Goal: Transaction & Acquisition: Purchase product/service

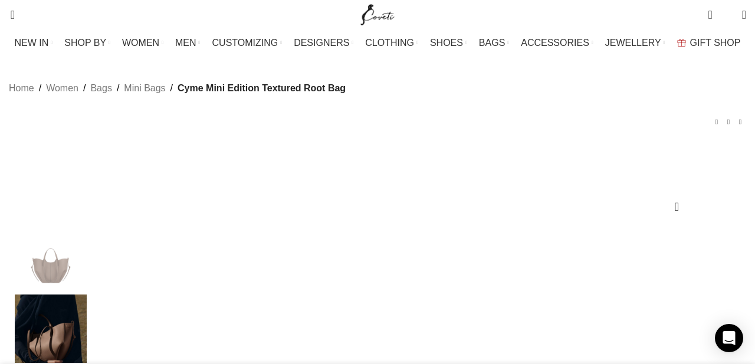
scroll to position [0, 124]
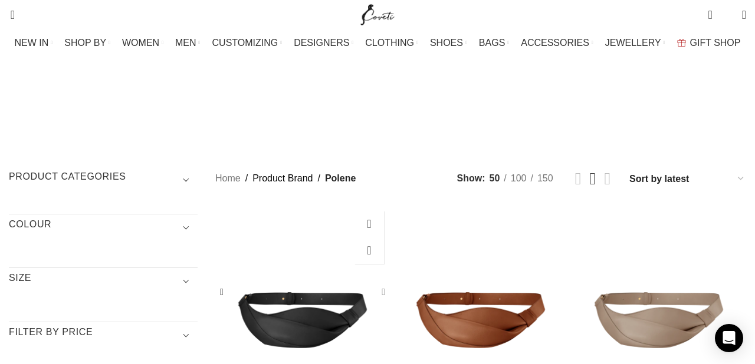
click at [387, 284] on div "Neyu Edition Smooth Black Bag" at bounding box center [381, 293] width 18 height 18
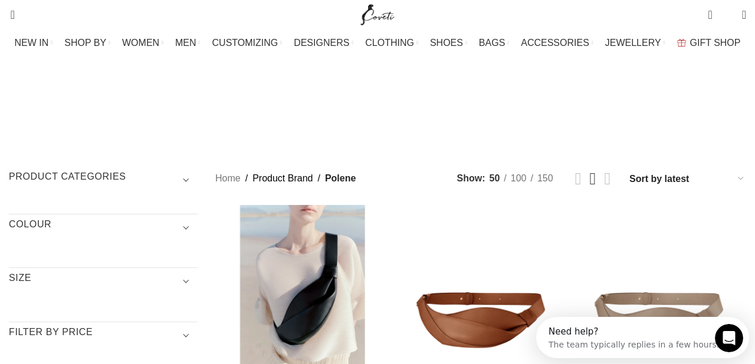
click at [146, 170] on h3 "Product categories" at bounding box center [103, 180] width 189 height 20
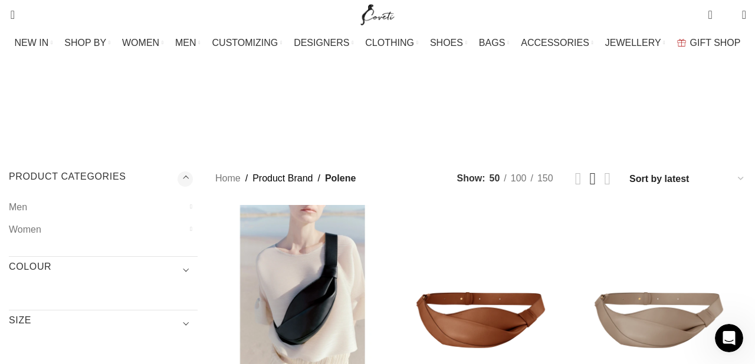
click at [149, 170] on h3 "Product categories" at bounding box center [103, 180] width 189 height 20
click at [146, 218] on h3 "COLOUR" at bounding box center [103, 228] width 189 height 20
click at [117, 272] on h3 "SIZE" at bounding box center [103, 282] width 189 height 20
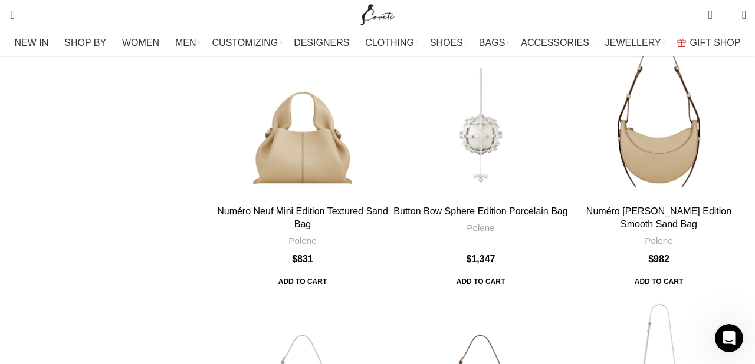
scroll to position [2590, 0]
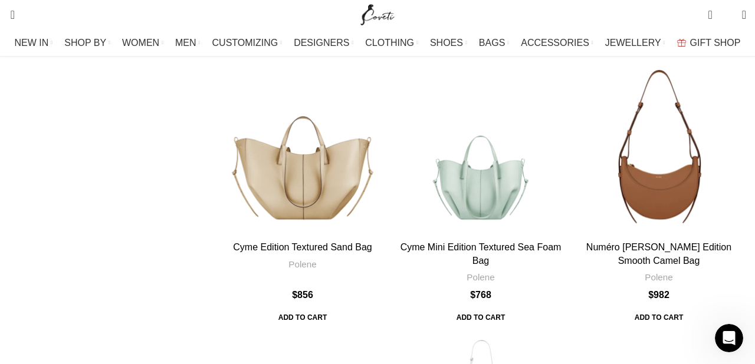
scroll to position [3708, 0]
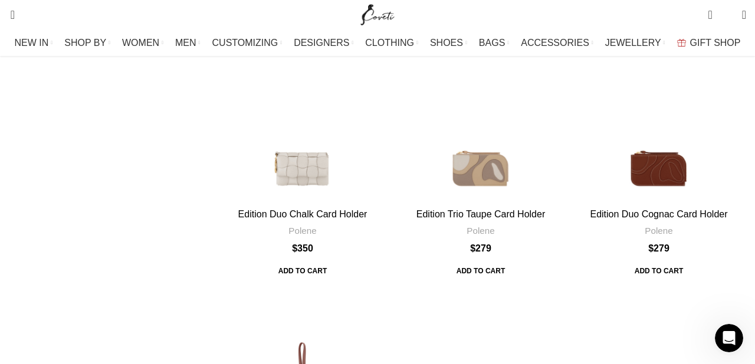
scroll to position [3534, 0]
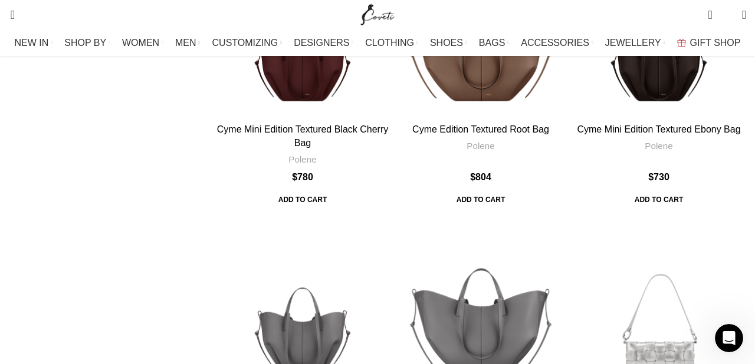
scroll to position [2953, 0]
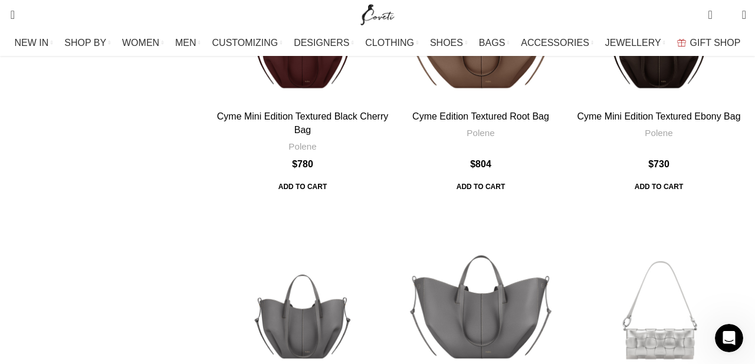
click at [501, 105] on div "Cyme Edition Textured Root Bag" at bounding box center [494, 17] width 29 height 175
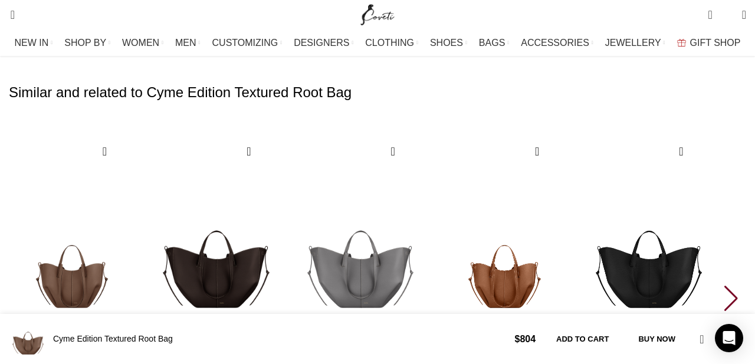
scroll to position [0, 496]
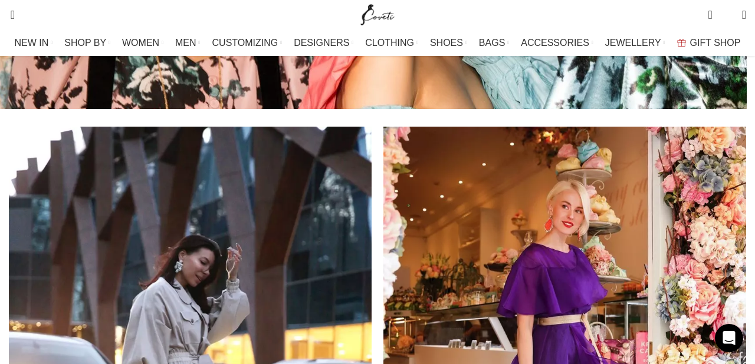
scroll to position [255, 0]
